Goal: Information Seeking & Learning: Check status

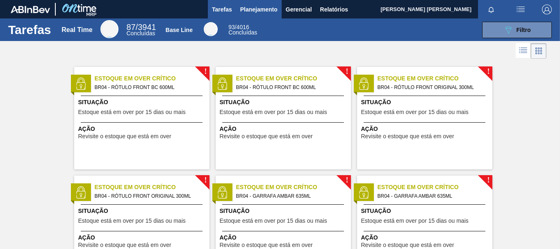
click at [259, 11] on span "Planejamento" at bounding box center [258, 10] width 37 height 10
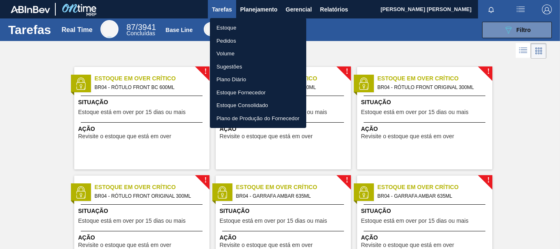
click at [370, 49] on div at bounding box center [280, 124] width 560 height 249
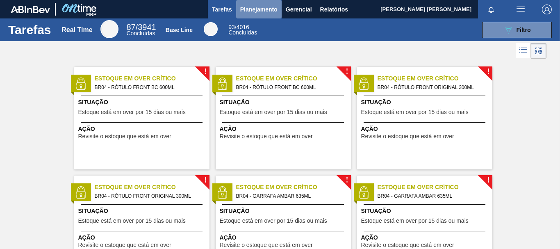
click at [266, 5] on span "Planejamento" at bounding box center [258, 10] width 37 height 10
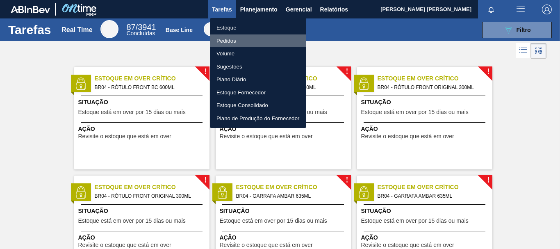
click at [247, 39] on li "Pedidos" at bounding box center [258, 40] width 96 height 13
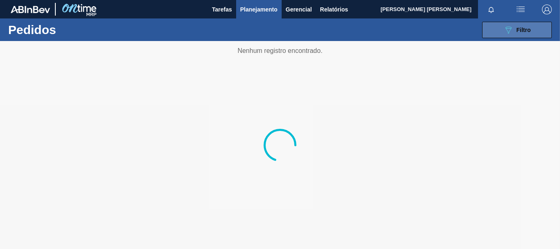
click at [518, 36] on button "089F7B8B-B2A5-4AFE-B5C0-19BA573D28AC Filtro" at bounding box center [517, 30] width 70 height 16
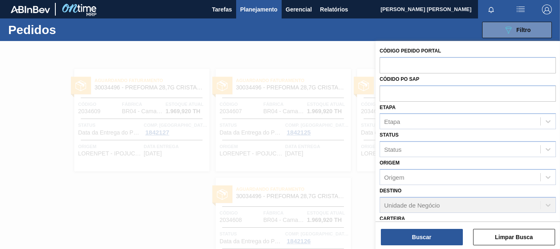
click at [344, 53] on div at bounding box center [280, 165] width 560 height 249
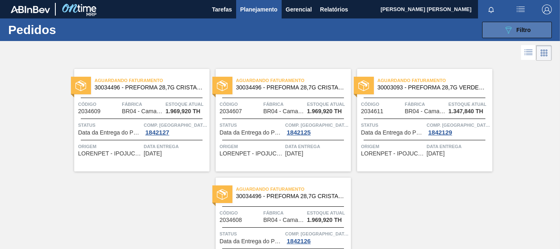
click at [507, 29] on icon "089F7B8B-B2A5-4AFE-B5C0-19BA573D28AC" at bounding box center [508, 30] width 10 height 10
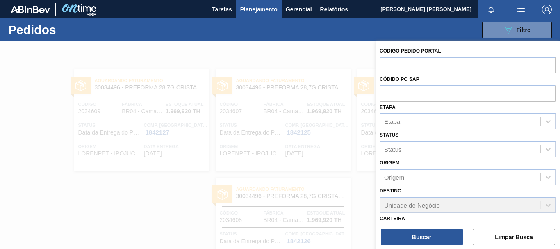
scroll to position [127, 0]
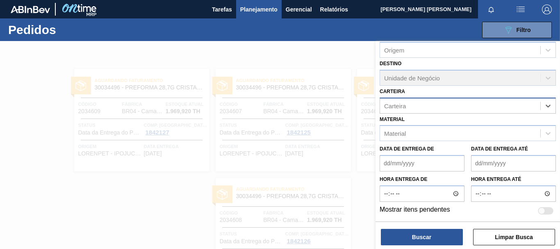
click at [535, 105] on div "Carteira" at bounding box center [460, 106] width 160 height 12
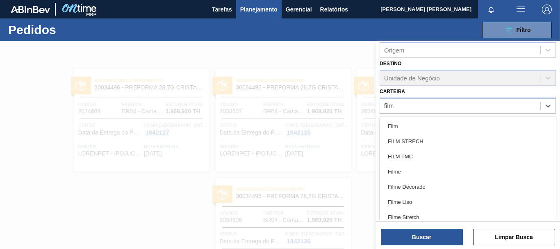
type input "filme"
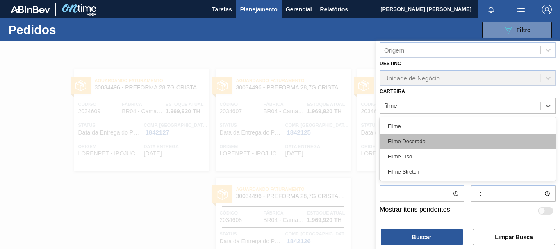
click at [422, 139] on div "Filme Decorado" at bounding box center [467, 141] width 176 height 15
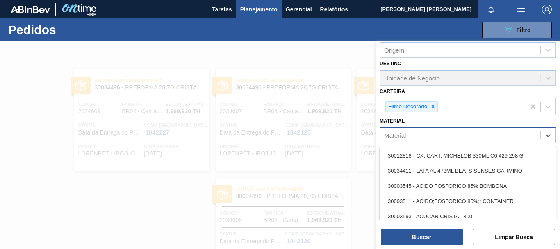
click at [419, 136] on div "Material" at bounding box center [460, 135] width 160 height 12
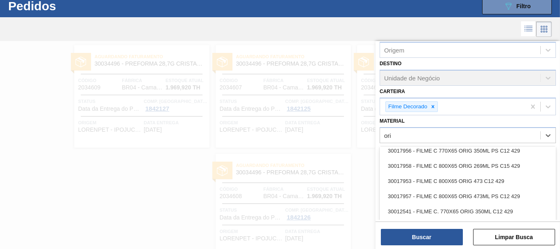
scroll to position [451, 0]
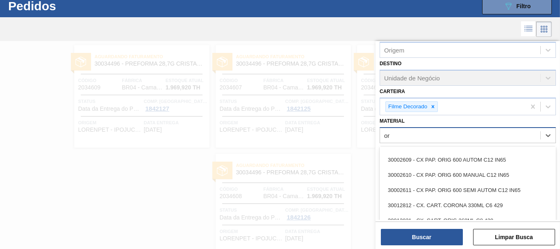
type input "o"
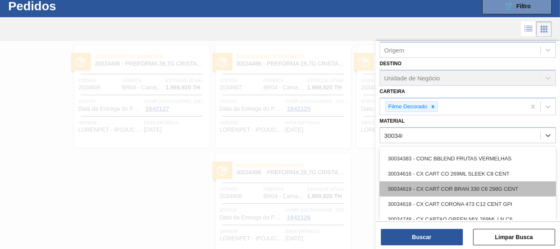
scroll to position [0, 0]
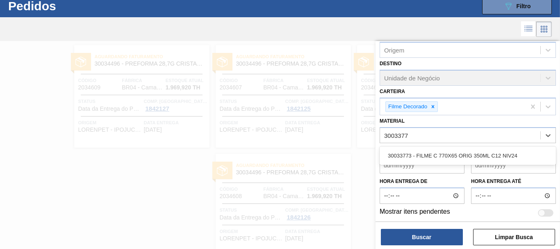
type input "30033773"
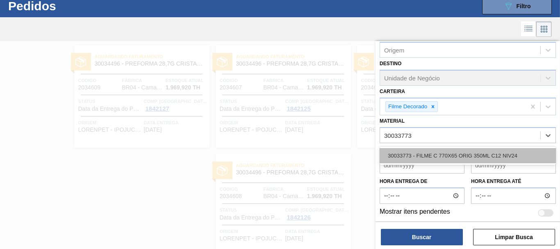
click at [407, 154] on div "30033773 - FILME C 770X65 ORIG 350ML C12 NIV24" at bounding box center [467, 155] width 176 height 15
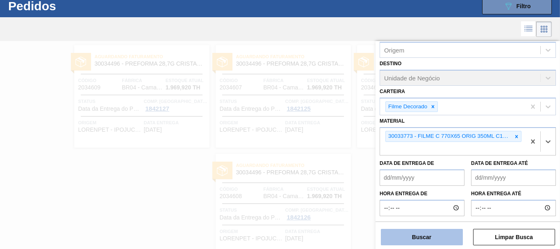
click at [437, 241] on button "Buscar" at bounding box center [422, 237] width 82 height 16
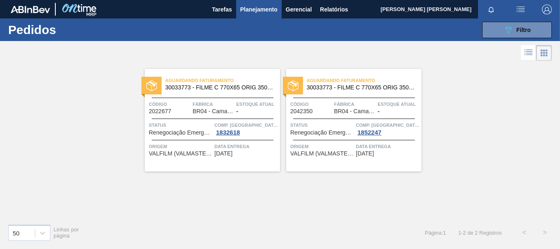
click at [454, 127] on div "Aguardando Faturamento 30033773 - FILME C 770X65 ORIG 350ML C12 NIV24 Código 20…" at bounding box center [280, 140] width 560 height 154
click at [527, 29] on span "Filtro" at bounding box center [523, 30] width 14 height 7
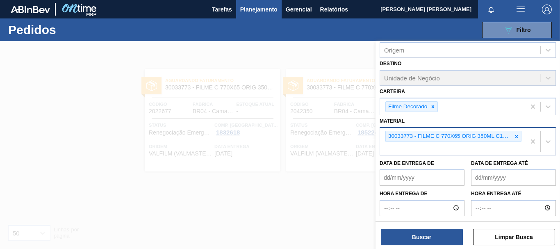
click at [516, 137] on icon at bounding box center [516, 137] width 6 height 6
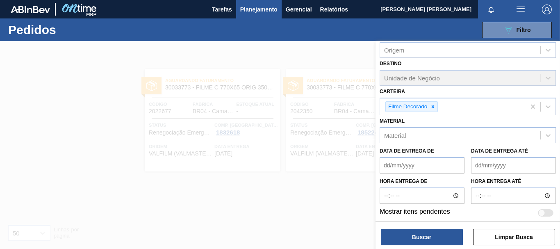
click at [453, 149] on div "Data de Entrega de" at bounding box center [421, 159] width 85 height 28
click at [429, 133] on div "Material" at bounding box center [460, 135] width 160 height 12
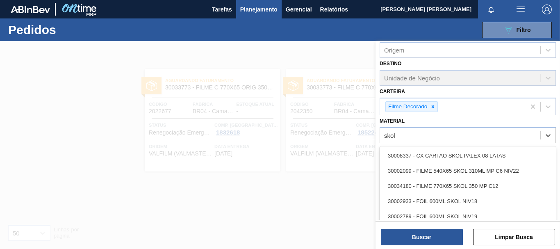
type input "skol"
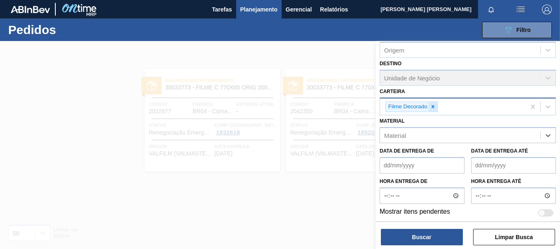
click at [433, 104] on icon at bounding box center [433, 107] width 6 height 6
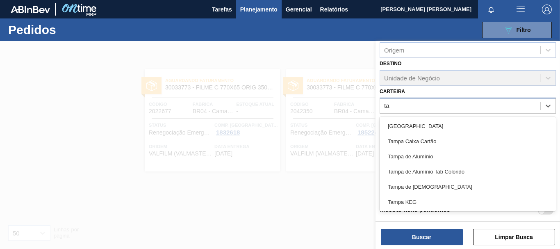
type input "t"
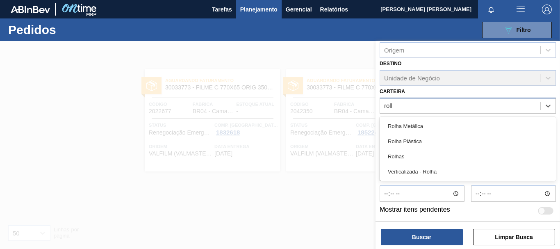
type input "rolha"
click at [438, 144] on div "Rolha Plástica" at bounding box center [467, 141] width 176 height 15
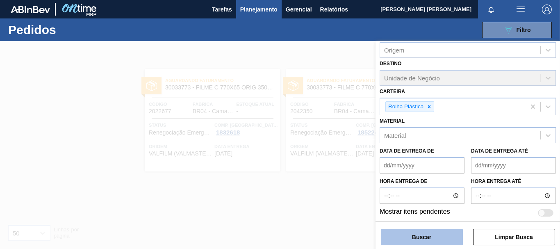
click at [421, 241] on button "Buscar" at bounding box center [422, 237] width 82 height 16
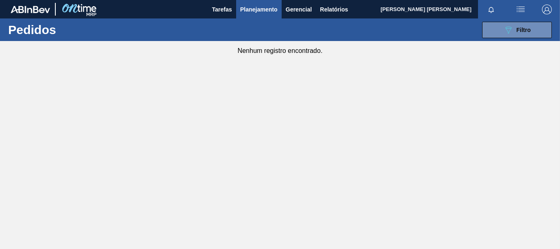
click at [533, 20] on div "089F7B8B-B2A5-4AFE-B5C0-19BA573D28AC Filtro Código Pedido Portal Códido PO SAP …" at bounding box center [339, 30] width 433 height 25
click at [526, 28] on span "Filtro" at bounding box center [523, 30] width 14 height 7
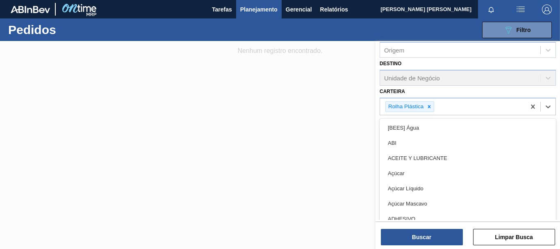
drag, startPoint x: 441, startPoint y: 107, endPoint x: 436, endPoint y: 105, distance: 5.2
click at [440, 107] on div "Rolha Plástica" at bounding box center [452, 106] width 145 height 17
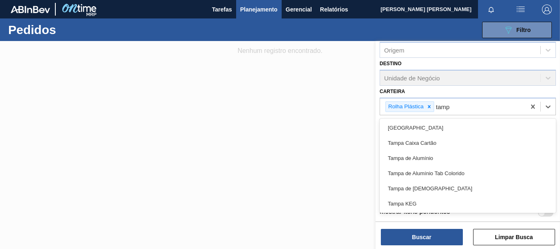
type input "tampa"
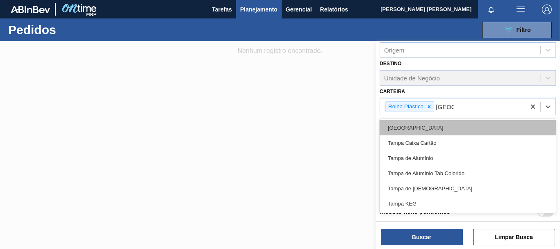
click at [391, 125] on div "Tampa" at bounding box center [467, 127] width 176 height 15
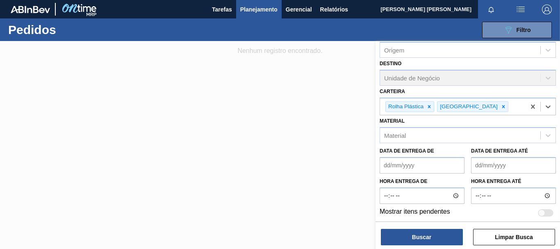
click at [435, 226] on div "Buscar Limpar Busca" at bounding box center [467, 232] width 184 height 23
click at [437, 233] on button "Buscar" at bounding box center [422, 237] width 82 height 16
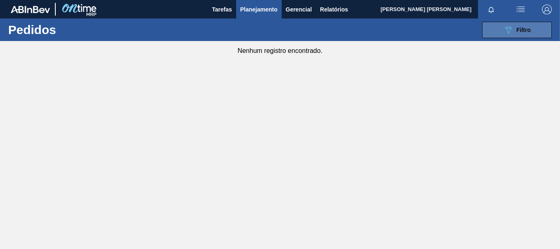
click at [546, 28] on button "089F7B8B-B2A5-4AFE-B5C0-19BA573D28AC Filtro" at bounding box center [517, 30] width 70 height 16
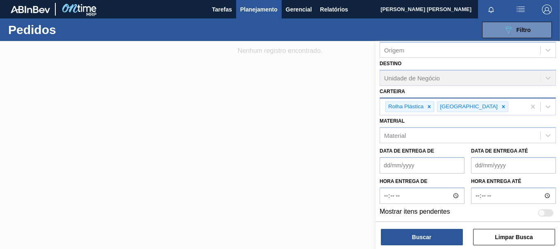
click at [473, 105] on div "Rolha Plástica Tampa" at bounding box center [452, 106] width 145 height 17
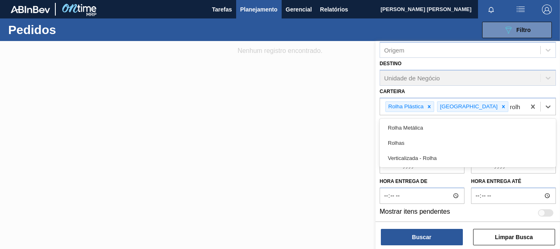
type input "rolha"
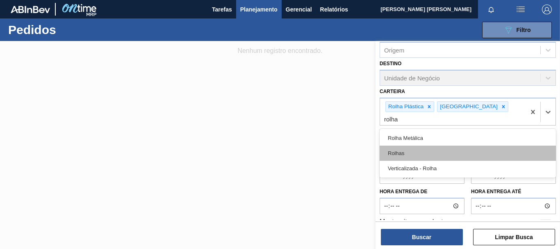
click at [406, 145] on div "Rolhas" at bounding box center [467, 152] width 176 height 15
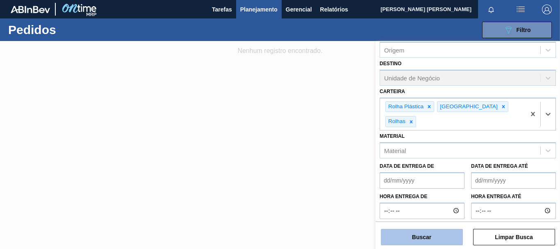
click at [419, 244] on button "Buscar" at bounding box center [422, 237] width 82 height 16
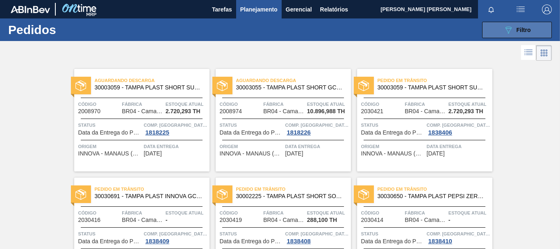
click at [495, 30] on button "089F7B8B-B2A5-4AFE-B5C0-19BA573D28AC Filtro" at bounding box center [517, 30] width 70 height 16
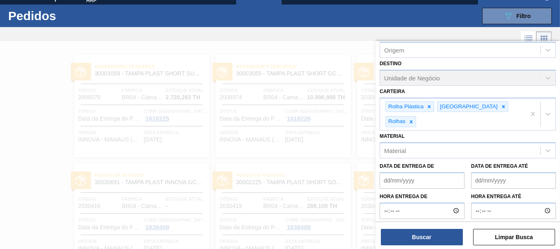
drag, startPoint x: 401, startPoint y: 134, endPoint x: 407, endPoint y: 143, distance: 11.6
click at [401, 147] on div "Material" at bounding box center [395, 150] width 22 height 7
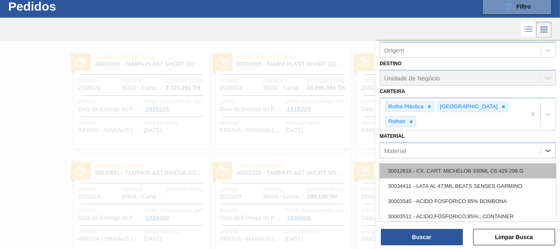
scroll to position [24, 0]
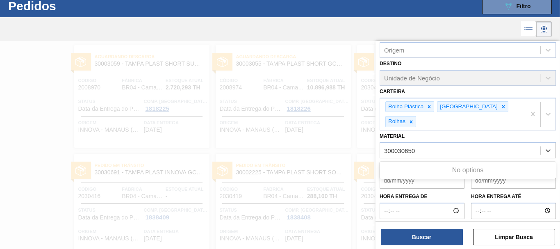
type input "30030650"
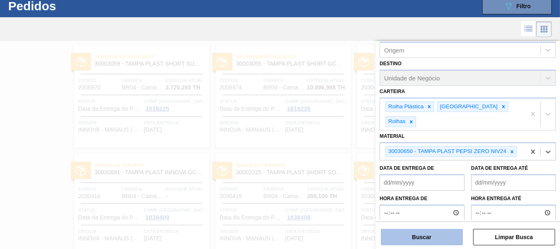
click at [440, 241] on button "Buscar" at bounding box center [422, 237] width 82 height 16
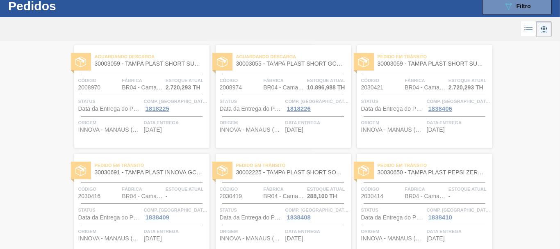
scroll to position [0, 0]
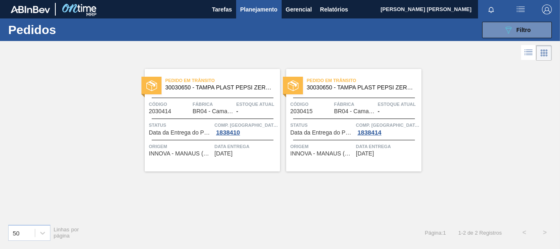
drag, startPoint x: 519, startPoint y: 21, endPoint x: 515, endPoint y: 40, distance: 18.7
click at [519, 24] on div "089F7B8B-B2A5-4AFE-B5C0-19BA573D28AC Filtro Código Pedido Portal Códido PO SAP …" at bounding box center [339, 30] width 433 height 25
click at [509, 45] on main "Tarefas Planejamento Gerencial Relatórios Yngrid Kamile Batos Sena Marcar todas…" at bounding box center [280, 124] width 560 height 249
click at [504, 36] on button "089F7B8B-B2A5-4AFE-B5C0-19BA573D28AC Filtro" at bounding box center [517, 30] width 70 height 16
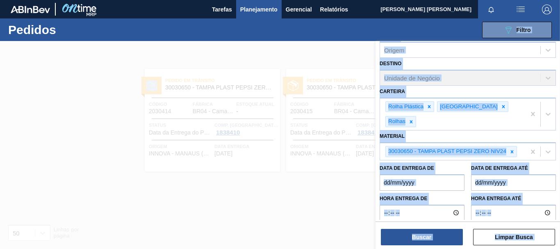
scroll to position [131, 0]
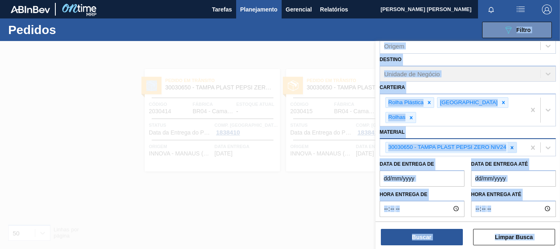
click at [512, 142] on div at bounding box center [511, 147] width 9 height 10
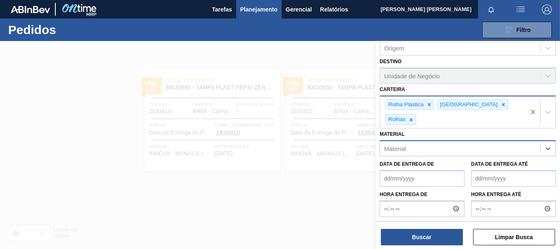
scroll to position [127, 0]
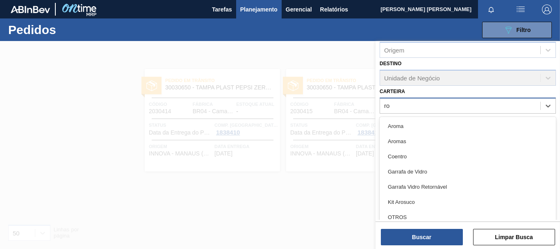
type input "r"
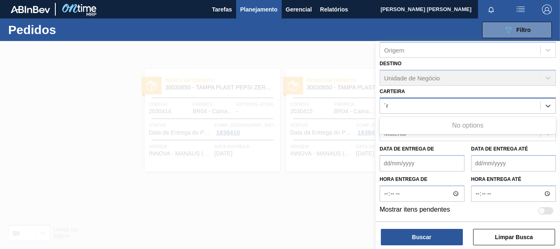
type input "´"
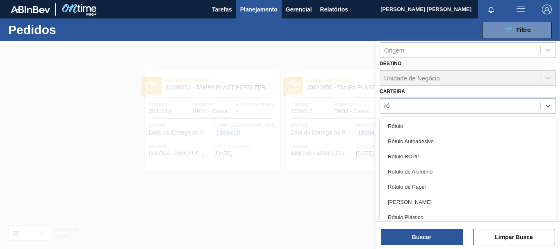
type input "rót"
click at [429, 131] on div "Rótulo" at bounding box center [467, 125] width 176 height 15
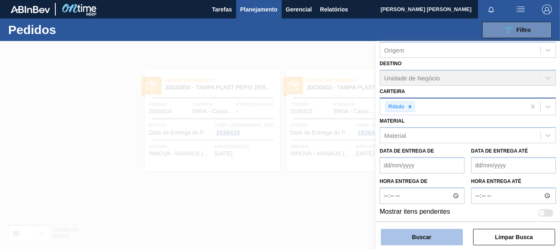
click at [437, 234] on button "Buscar" at bounding box center [422, 237] width 82 height 16
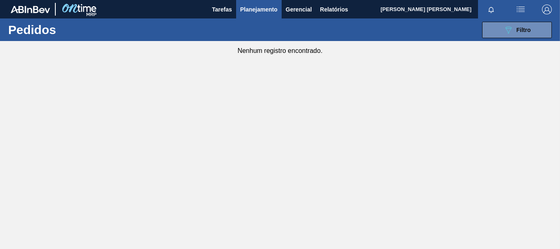
click at [488, 41] on div "089F7B8B-B2A5-4AFE-B5C0-19BA573D28AC Filtro Código Pedido Portal Códido PO SAP …" at bounding box center [339, 30] width 433 height 25
drag, startPoint x: 492, startPoint y: 32, endPoint x: 490, endPoint y: 54, distance: 22.6
click at [492, 31] on button "089F7B8B-B2A5-4AFE-B5C0-19BA573D28AC Filtro" at bounding box center [517, 30] width 70 height 16
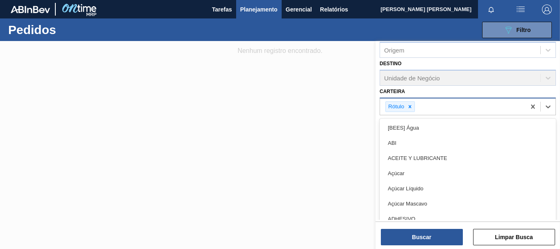
click at [454, 99] on div "Rótulo" at bounding box center [452, 106] width 145 height 17
type input "rót"
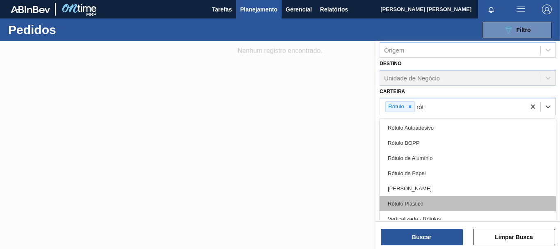
click at [414, 199] on div "Rótulo Plástico" at bounding box center [467, 203] width 176 height 15
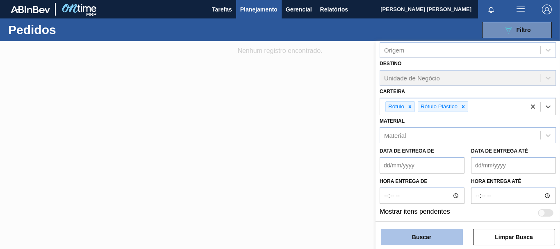
click at [430, 231] on button "Buscar" at bounding box center [422, 237] width 82 height 16
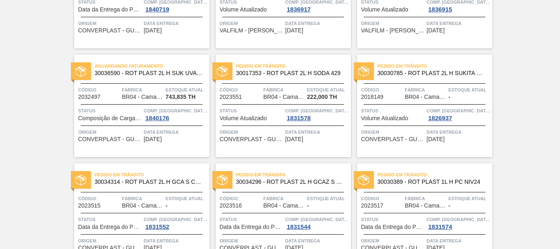
scroll to position [164, 0]
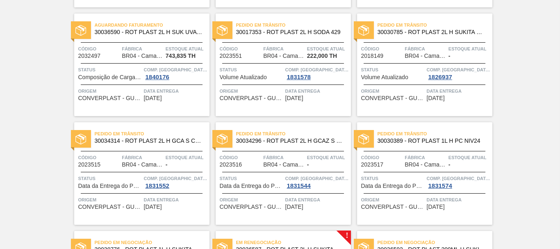
click at [27, 82] on div "Aguardando Descarga 30030369 - ROT PLAST 1L H PC BLACK NIV24 Código 2033336 Fáb…" at bounding box center [280, 224] width 560 height 651
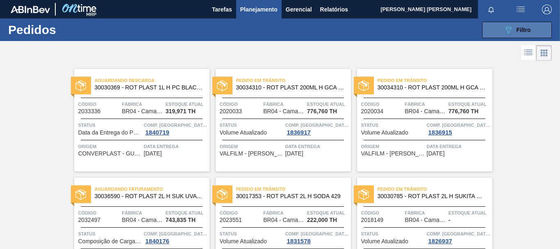
click at [486, 29] on button "089F7B8B-B2A5-4AFE-B5C0-19BA573D28AC Filtro" at bounding box center [517, 30] width 70 height 16
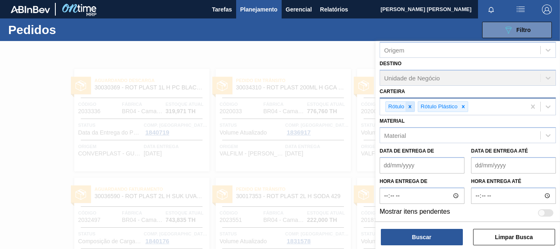
drag, startPoint x: 462, startPoint y: 108, endPoint x: 406, endPoint y: 108, distance: 55.7
click at [461, 107] on icon at bounding box center [463, 107] width 6 height 6
click at [411, 107] on icon at bounding box center [410, 107] width 6 height 6
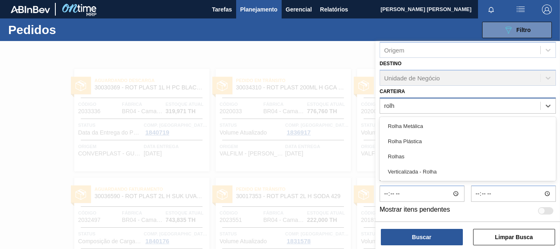
type input "rolha"
drag, startPoint x: 415, startPoint y: 123, endPoint x: 418, endPoint y: 127, distance: 5.6
click at [415, 123] on div "Rolha Metálica" at bounding box center [467, 125] width 176 height 15
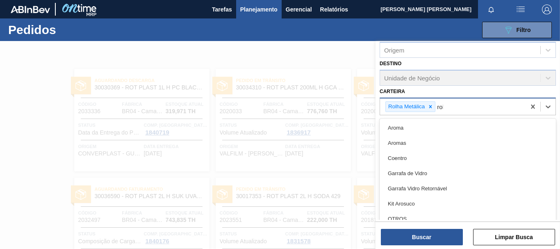
type input "rolha"
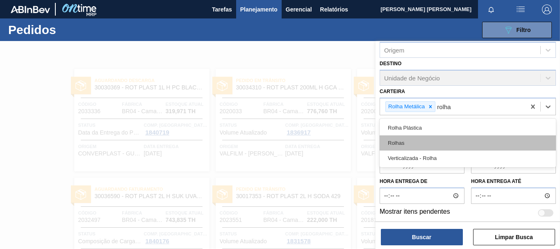
click at [408, 145] on div "Rolhas" at bounding box center [467, 142] width 176 height 15
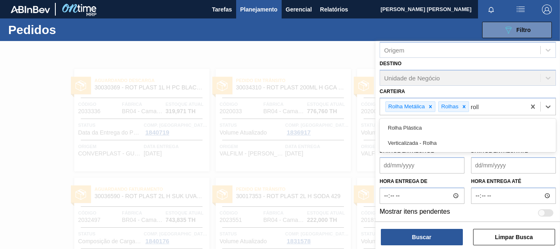
type input "rolha"
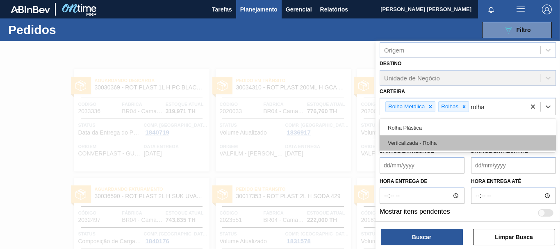
click at [428, 143] on div "Verticalizada - Rolha" at bounding box center [467, 142] width 176 height 15
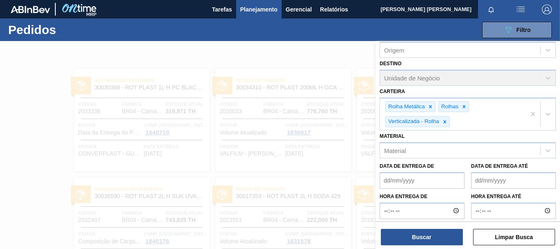
click at [438, 248] on div "Código Pedido Portal Códido PO SAP Etapa Etapa Status Status Origem Origem Dest…" at bounding box center [467, 145] width 184 height 209
click at [433, 236] on button "Buscar" at bounding box center [422, 237] width 82 height 16
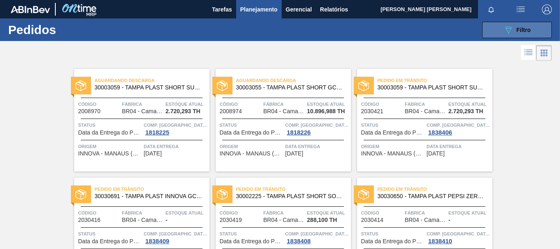
click at [500, 35] on button "089F7B8B-B2A5-4AFE-B5C0-19BA573D28AC Filtro" at bounding box center [517, 30] width 70 height 16
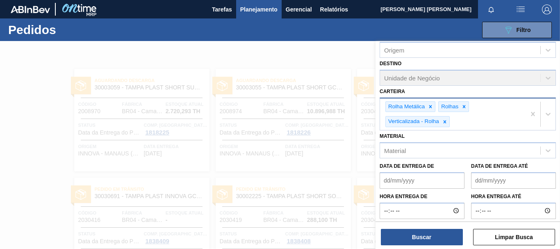
click at [458, 115] on div "Rolha Metálica Rolhas Verticalizada - Rolha" at bounding box center [452, 114] width 145 height 32
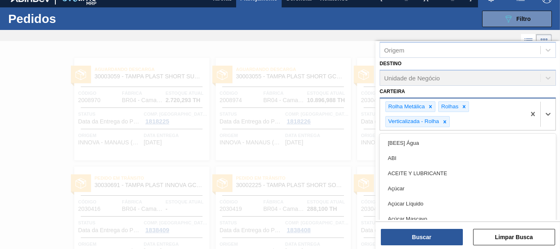
scroll to position [11, 0]
click at [463, 118] on div "Rolha Metálica Rolhas Verticalizada - Rolha" at bounding box center [452, 114] width 145 height 32
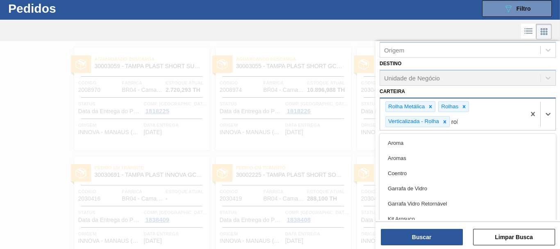
scroll to position [22, 0]
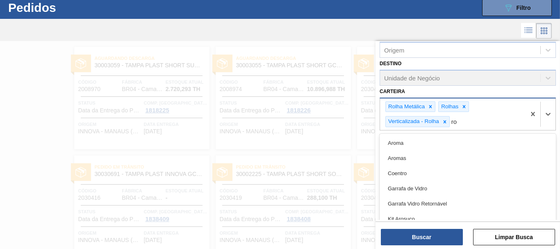
type input "r"
type input "tampa"
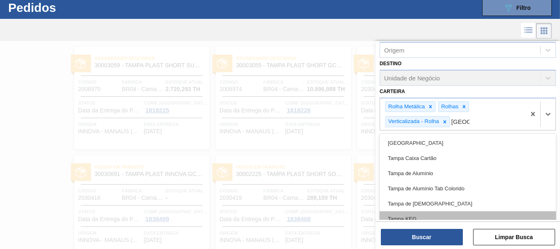
click at [429, 216] on div "Tampa KEG" at bounding box center [467, 218] width 176 height 15
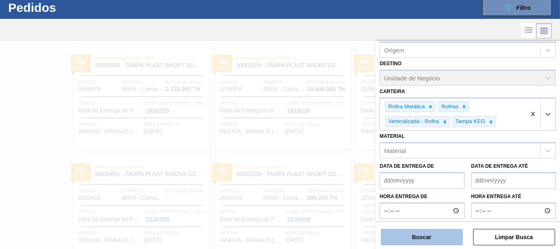
click at [427, 235] on button "Buscar" at bounding box center [422, 237] width 82 height 16
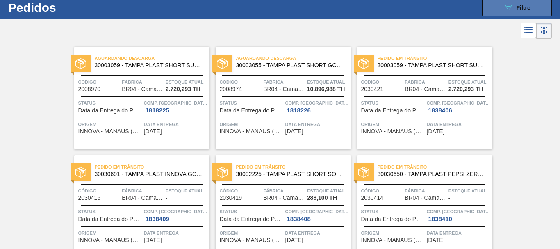
click at [514, 8] on div "089F7B8B-B2A5-4AFE-B5C0-19BA573D28AC Filtro" at bounding box center [516, 8] width 27 height 10
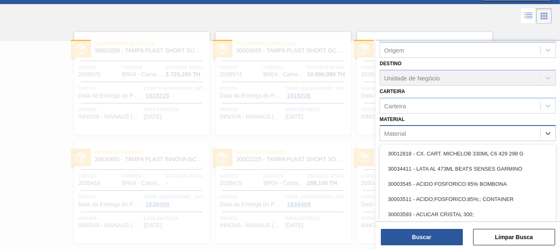
click at [391, 133] on div "Material" at bounding box center [395, 133] width 22 height 7
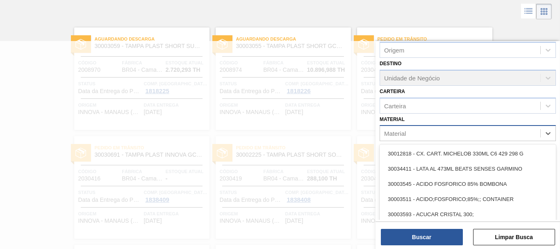
scroll to position [44, 0]
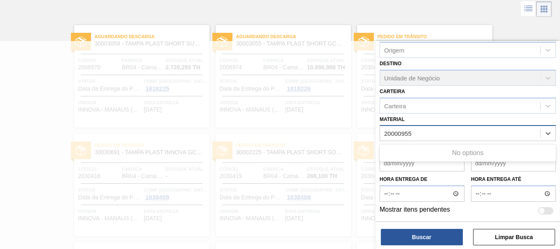
type input "2000955"
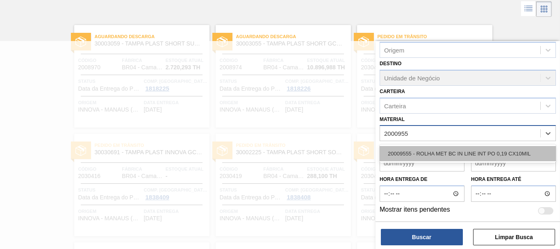
click at [436, 158] on div "20009555 - ROLHA MET BC IN LINE INT PO 0,19 CX10MIL" at bounding box center [467, 153] width 176 height 15
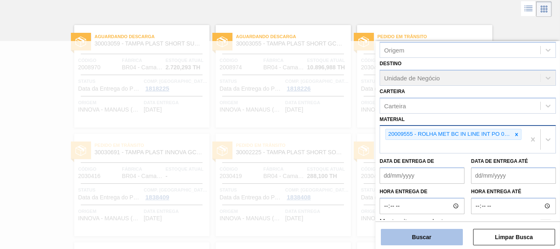
click at [403, 242] on button "Buscar" at bounding box center [422, 237] width 82 height 16
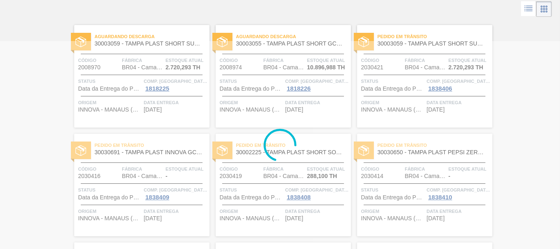
scroll to position [0, 0]
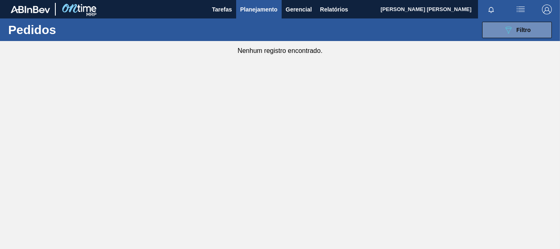
click at [512, 38] on div "089F7B8B-B2A5-4AFE-B5C0-19BA573D28AC Filtro Código Pedido Portal Códido PO SAP …" at bounding box center [339, 30] width 433 height 25
drag, startPoint x: 504, startPoint y: 33, endPoint x: 503, endPoint y: 45, distance: 12.4
click at [503, 35] on button "089F7B8B-B2A5-4AFE-B5C0-19BA573D28AC Filtro" at bounding box center [517, 30] width 70 height 16
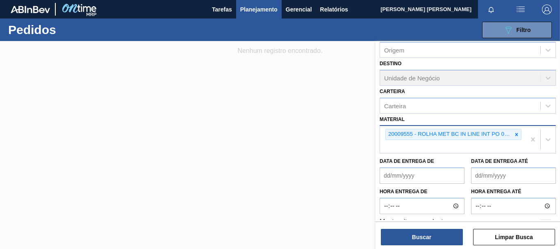
click at [423, 151] on div "20009555 - ROLHA MET BC IN LINE INT PO 0,19 CX10MIL" at bounding box center [452, 139] width 145 height 27
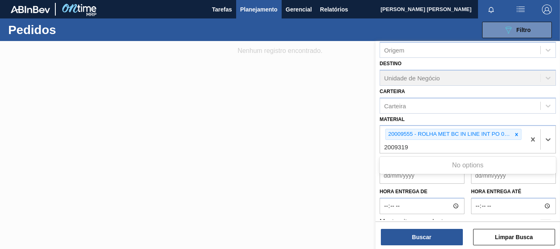
type input "2009319"
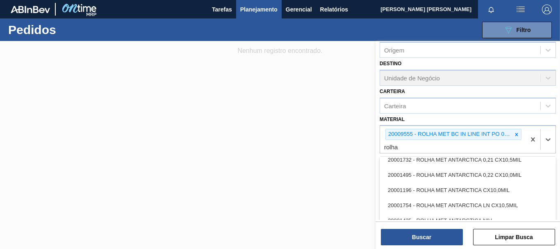
scroll to position [164, 0]
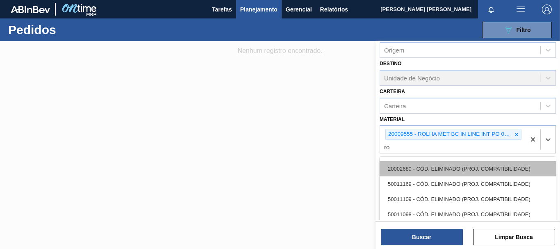
type input "r"
type input "brahma"
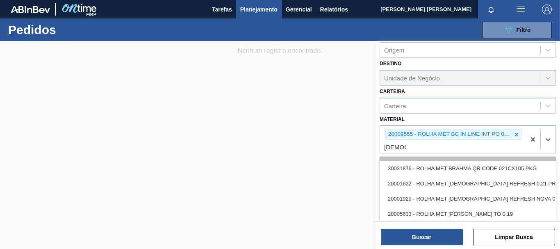
scroll to position [533, 0]
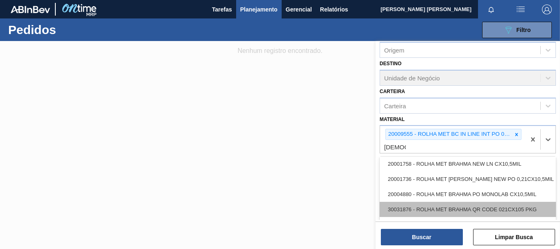
click at [500, 211] on div "30031876 - ROLHA MET BRAHMA QR CODE 021CX105 PKG" at bounding box center [467, 209] width 176 height 15
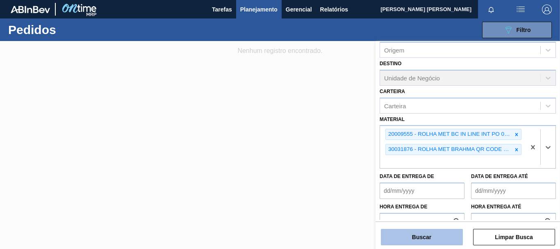
click at [458, 234] on button "Buscar" at bounding box center [422, 237] width 82 height 16
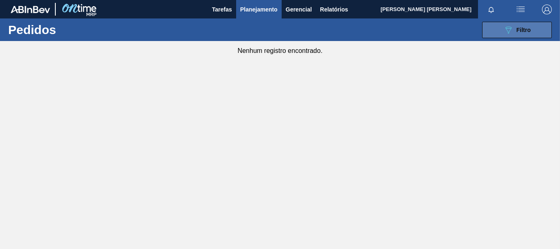
click at [510, 30] on icon "089F7B8B-B2A5-4AFE-B5C0-19BA573D28AC" at bounding box center [508, 30] width 10 height 10
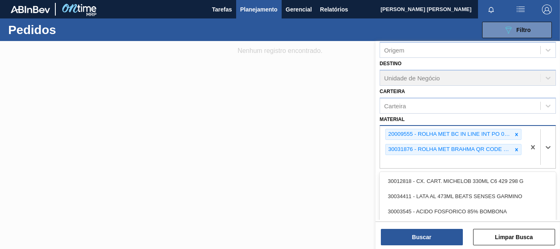
click at [453, 161] on div "20009555 - ROLHA MET BC IN LINE INT PO 0,19 CX10MIL 30031876 - ROLHA MET BRAHMA…" at bounding box center [452, 147] width 145 height 42
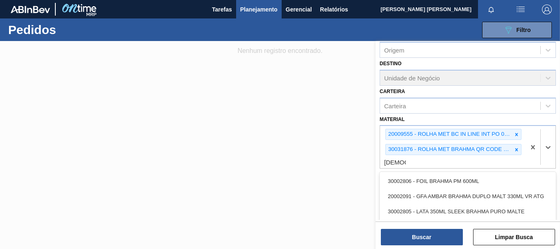
type input "brahma"
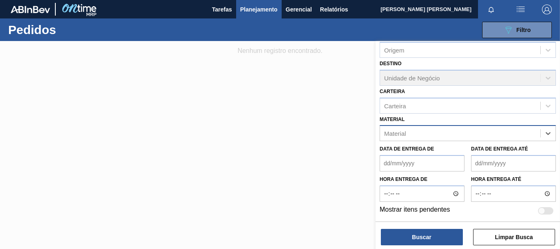
scroll to position [0, 0]
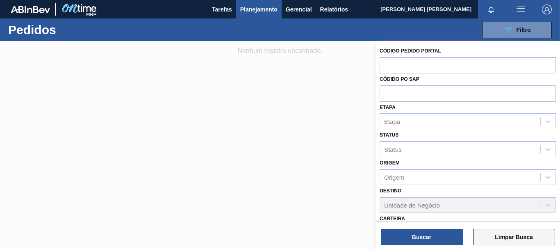
click at [500, 236] on button "Limpar Busca" at bounding box center [514, 237] width 82 height 16
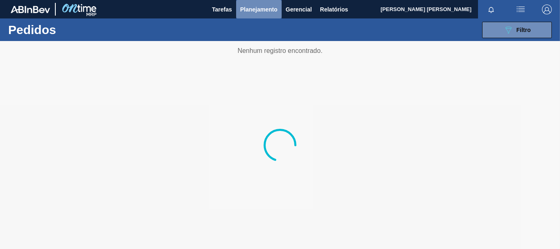
click at [281, 7] on button "Planejamento" at bounding box center [258, 9] width 45 height 18
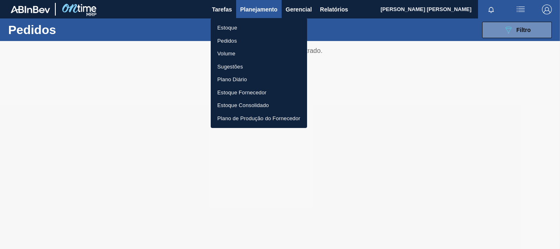
drag, startPoint x: 261, startPoint y: 13, endPoint x: 287, endPoint y: 11, distance: 26.3
click at [261, 13] on div at bounding box center [280, 124] width 560 height 249
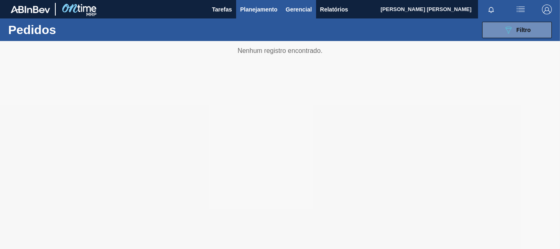
drag, startPoint x: 331, startPoint y: 9, endPoint x: 309, endPoint y: 13, distance: 22.0
click at [330, 11] on div "Estoque Pedidos Volume Sugestões Plano Diário Estoque Fornecedor Estoque Consol…" at bounding box center [280, 124] width 560 height 249
click at [299, 12] on span "Gerencial" at bounding box center [299, 10] width 26 height 10
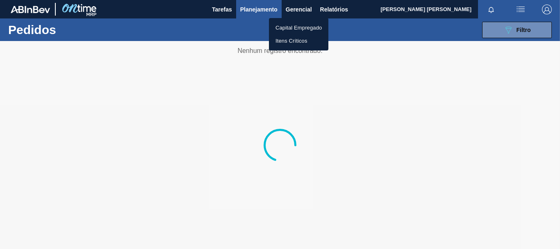
click at [286, 11] on div at bounding box center [280, 124] width 560 height 249
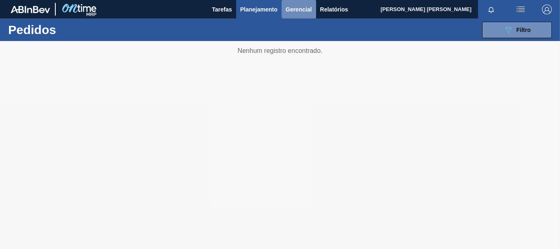
click at [299, 9] on span "Gerencial" at bounding box center [299, 10] width 26 height 10
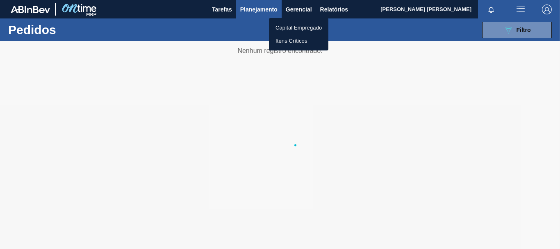
click at [199, 14] on div at bounding box center [280, 124] width 560 height 249
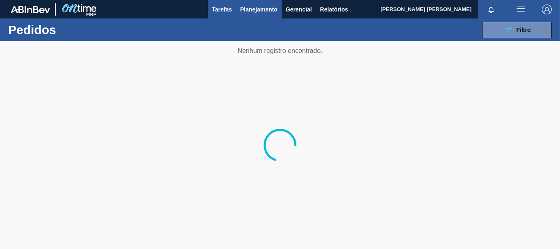
click at [211, 0] on body "Tarefas Planejamento Gerencial Relatórios Yngrid Kamile Batos Sena Marcar todas…" at bounding box center [280, 0] width 560 height 0
click at [494, 33] on button "089F7B8B-B2A5-4AFE-B5C0-19BA573D28AC Filtro" at bounding box center [517, 30] width 70 height 16
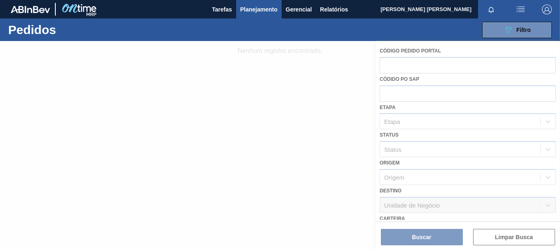
drag, startPoint x: 290, startPoint y: 144, endPoint x: 266, endPoint y: 73, distance: 74.9
click at [284, 139] on icon at bounding box center [279, 145] width 33 height 33
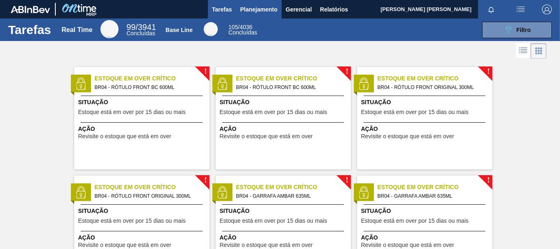
click at [242, 7] on span "Planejamento" at bounding box center [258, 10] width 37 height 10
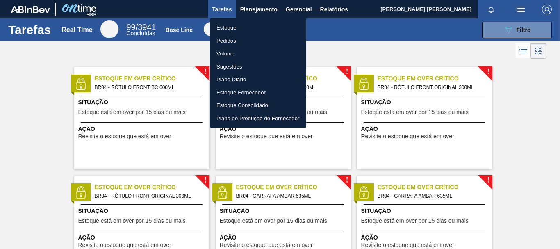
click at [234, 38] on li "Pedidos" at bounding box center [258, 40] width 96 height 13
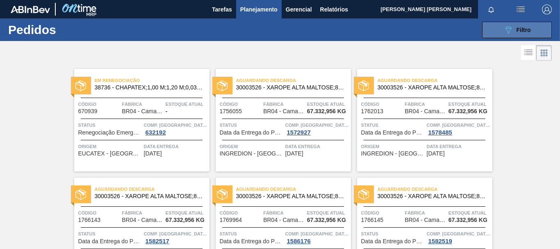
drag, startPoint x: 487, startPoint y: 27, endPoint x: 489, endPoint y: 32, distance: 6.0
click at [490, 28] on button "089F7B8B-B2A5-4AFE-B5C0-19BA573D28AC Filtro" at bounding box center [517, 30] width 70 height 16
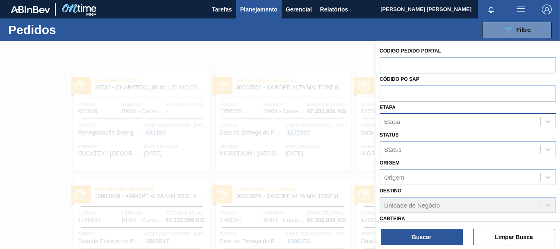
click at [414, 125] on div "Etapa" at bounding box center [460, 122] width 160 height 12
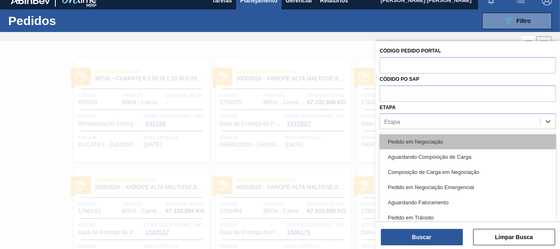
scroll to position [10, 0]
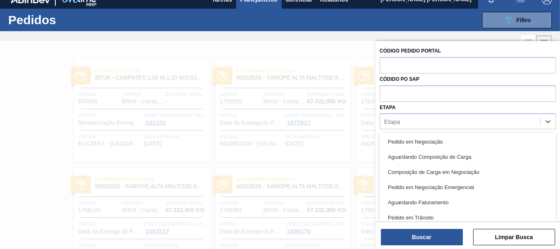
click at [428, 106] on div "Etapa option Pedido em Negociação focused, 1 of 15. 15 results available. Use U…" at bounding box center [467, 116] width 176 height 28
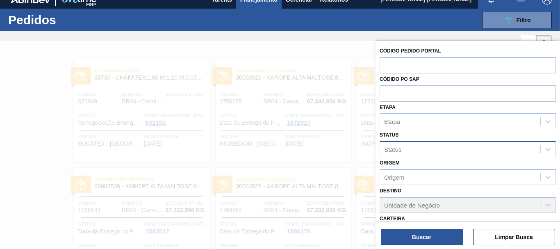
click at [434, 145] on div "Status" at bounding box center [460, 149] width 160 height 12
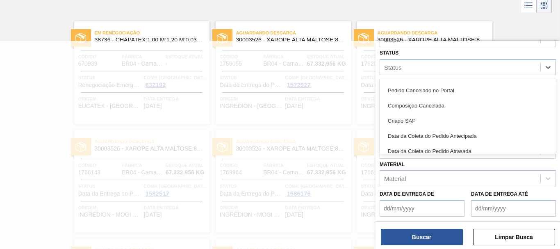
scroll to position [246, 0]
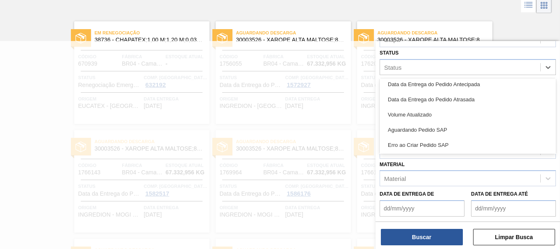
click at [423, 163] on div "Material Material" at bounding box center [467, 173] width 176 height 28
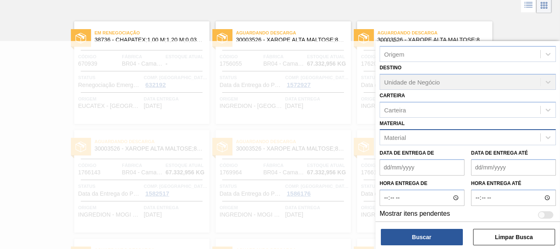
scroll to position [127, 0]
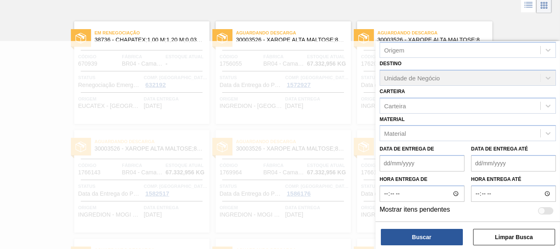
click at [31, 171] on div at bounding box center [280, 165] width 560 height 249
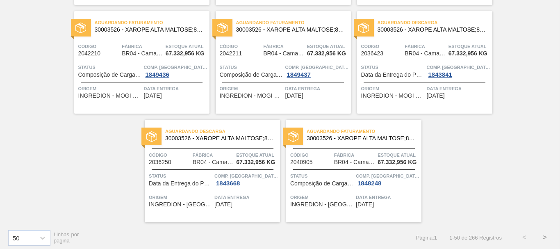
scroll to position [1690, 0]
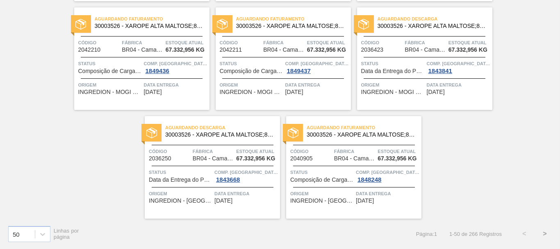
click at [542, 236] on button ">" at bounding box center [544, 233] width 20 height 20
click at [543, 231] on button ">" at bounding box center [544, 233] width 20 height 20
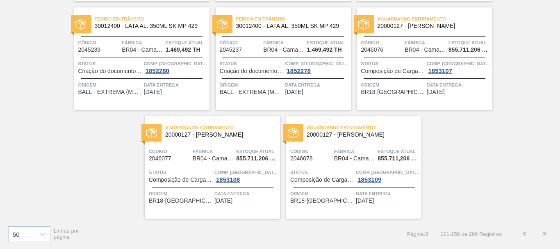
click at [541, 233] on button ">" at bounding box center [544, 233] width 20 height 20
click at [544, 236] on button ">" at bounding box center [544, 233] width 20 height 20
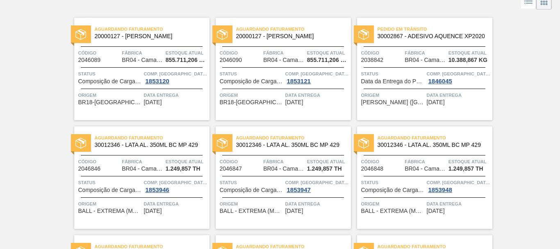
scroll to position [0, 0]
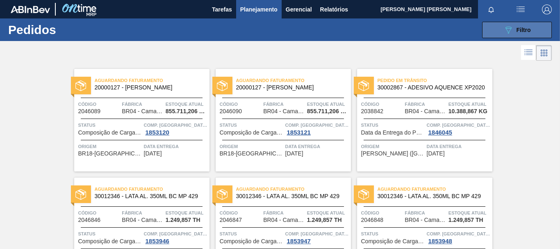
click at [490, 32] on button "089F7B8B-B2A5-4AFE-B5C0-19BA573D28AC Filtro" at bounding box center [517, 30] width 70 height 16
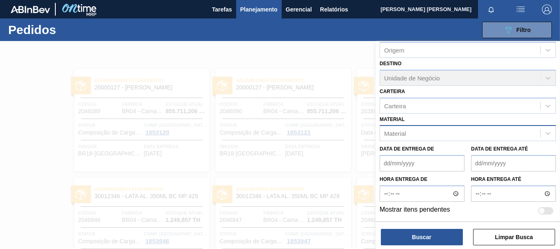
click at [411, 136] on div "Material" at bounding box center [460, 133] width 160 height 12
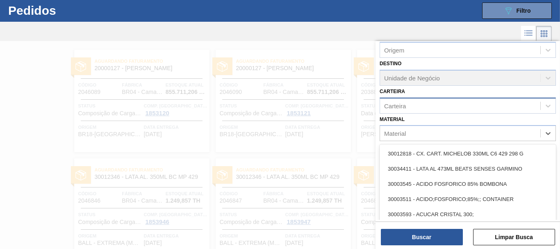
scroll to position [22, 0]
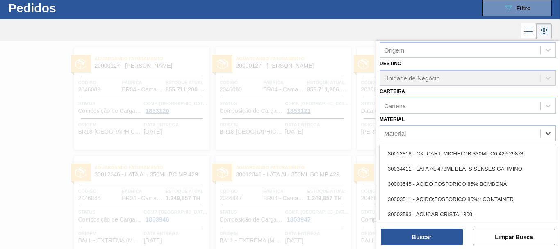
click at [397, 109] on div "Carteira" at bounding box center [460, 106] width 160 height 12
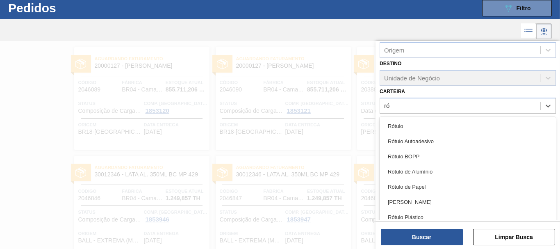
type input "rót"
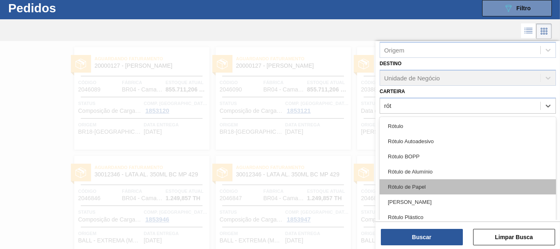
click at [417, 187] on div "Rótulo de Papel" at bounding box center [467, 186] width 176 height 15
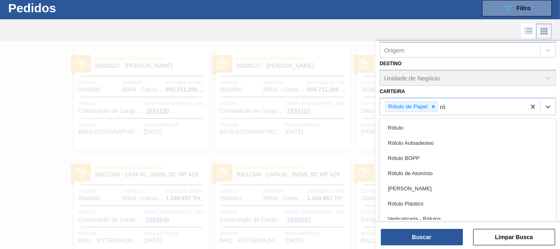
type input "rót"
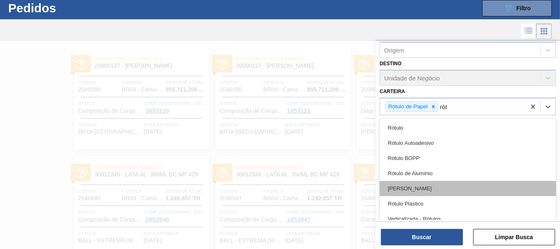
click at [421, 188] on div "Rótulo Papel" at bounding box center [467, 188] width 176 height 15
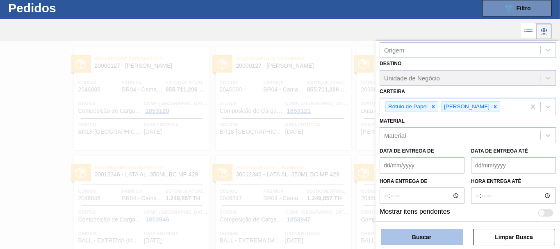
click at [432, 239] on button "Buscar" at bounding box center [422, 237] width 82 height 16
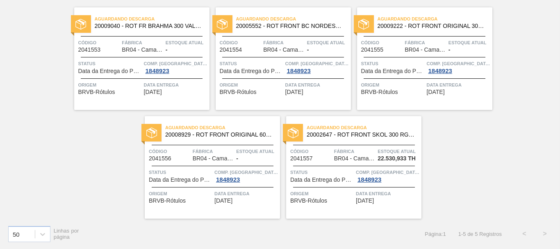
scroll to position [0, 0]
